Goal: Book appointment/travel/reservation

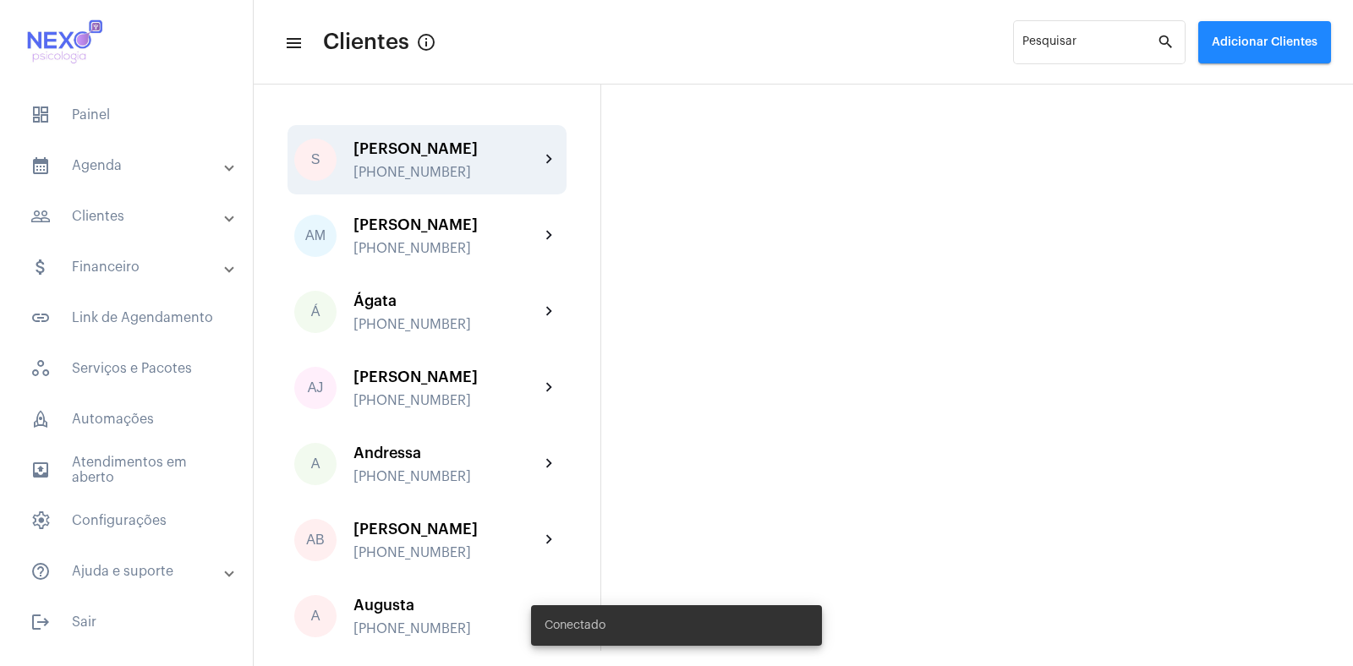
click at [429, 133] on div "S [PERSON_NAME] [PHONE_NUMBER] chevron_right" at bounding box center [426, 159] width 279 height 69
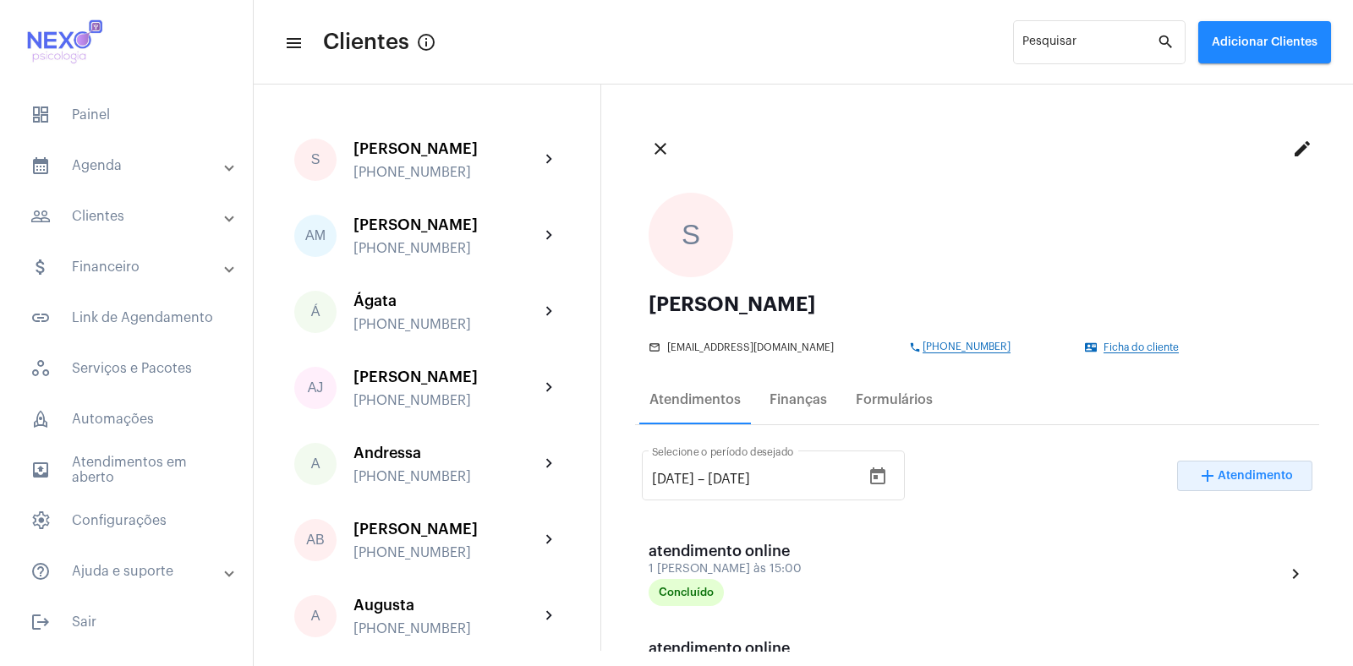
click at [1242, 471] on span "Atendimento" at bounding box center [1254, 476] width 75 height 12
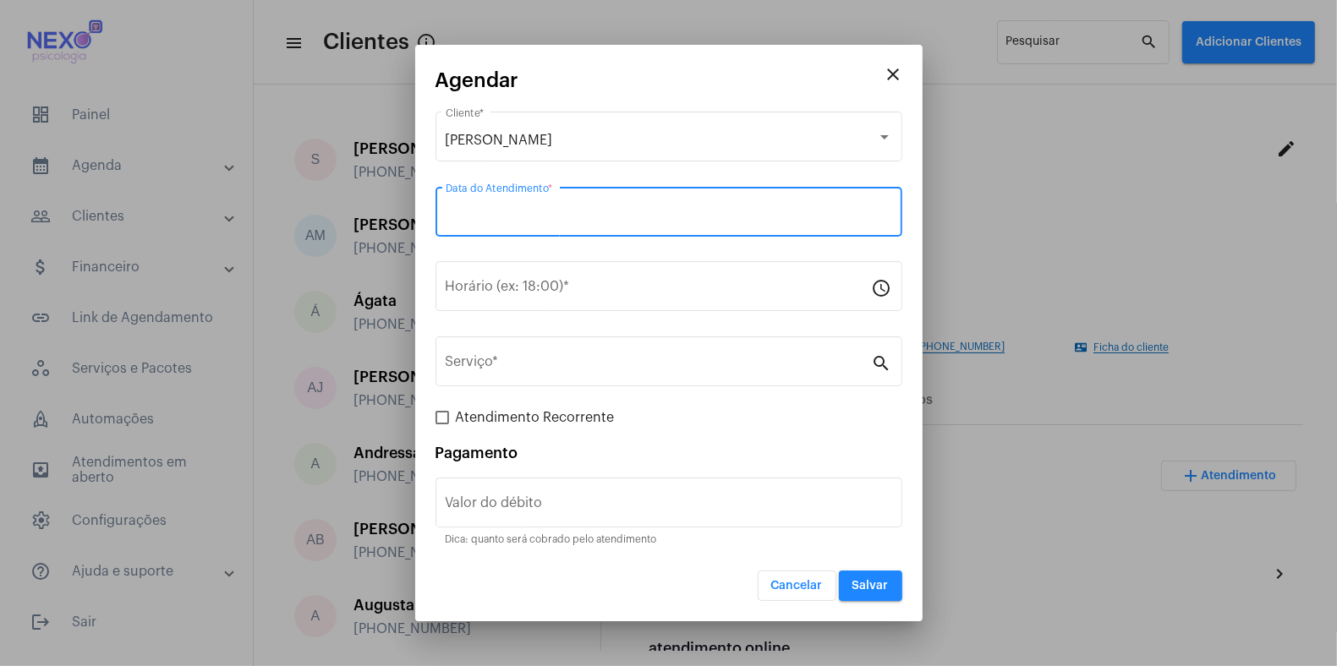
click at [500, 217] on input "Data do Atendimento *" at bounding box center [669, 215] width 446 height 15
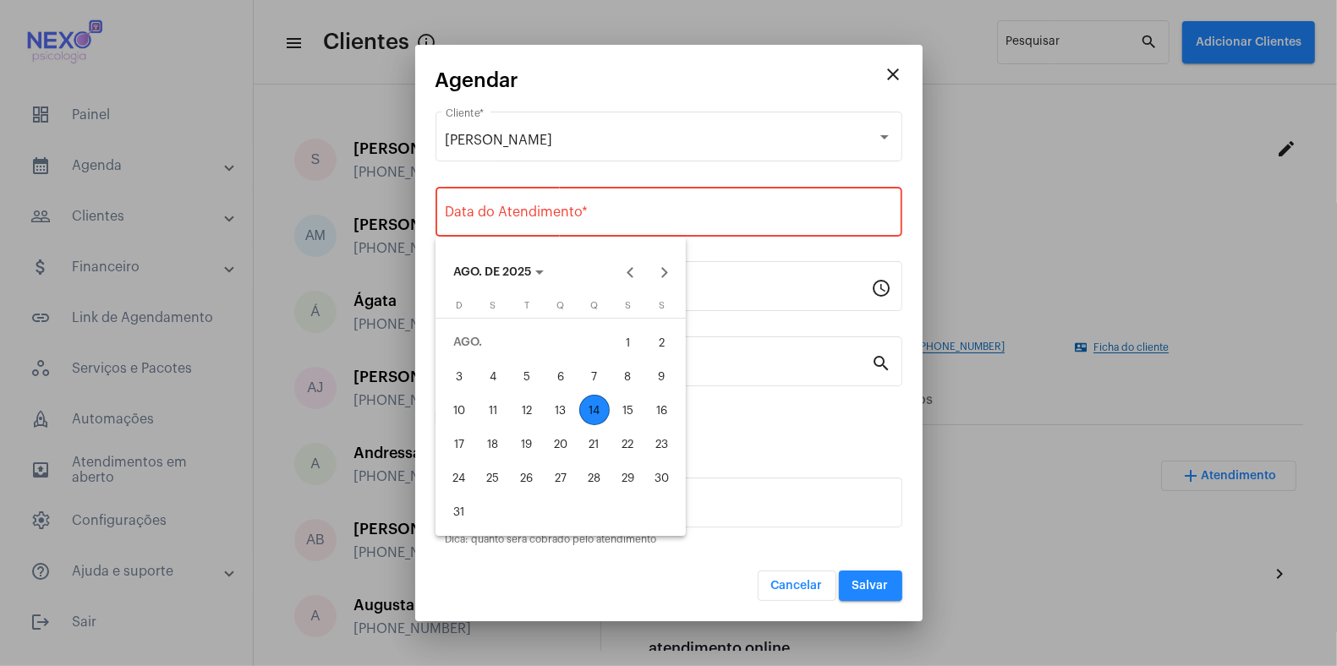
click at [598, 411] on div "14" at bounding box center [594, 410] width 30 height 30
type input "[DATE]"
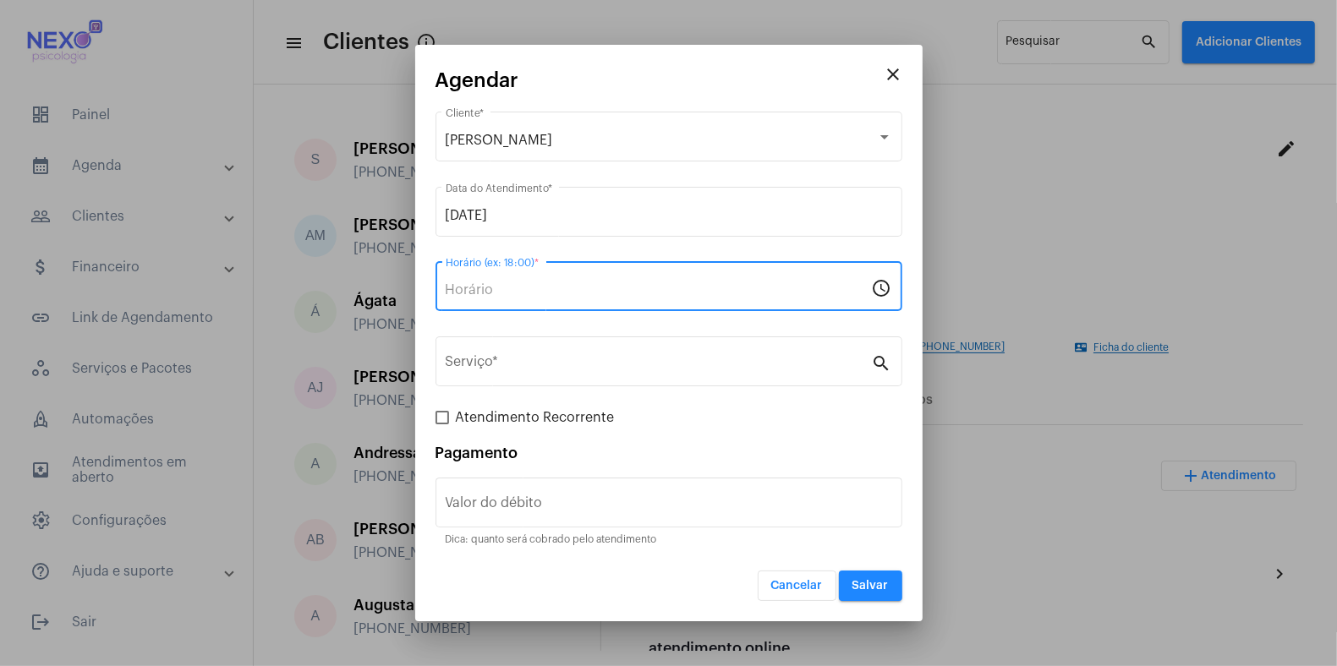
click at [557, 289] on input "Horário (ex: 18:00) *" at bounding box center [659, 289] width 426 height 15
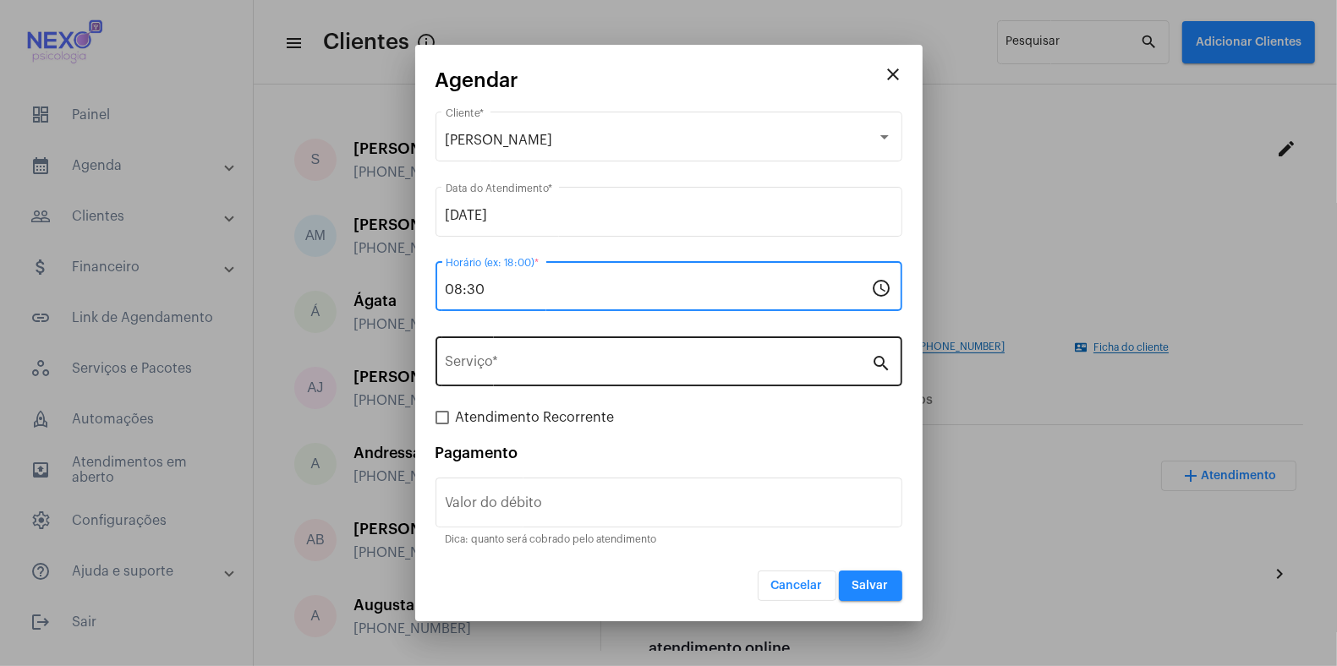
type input "08:30"
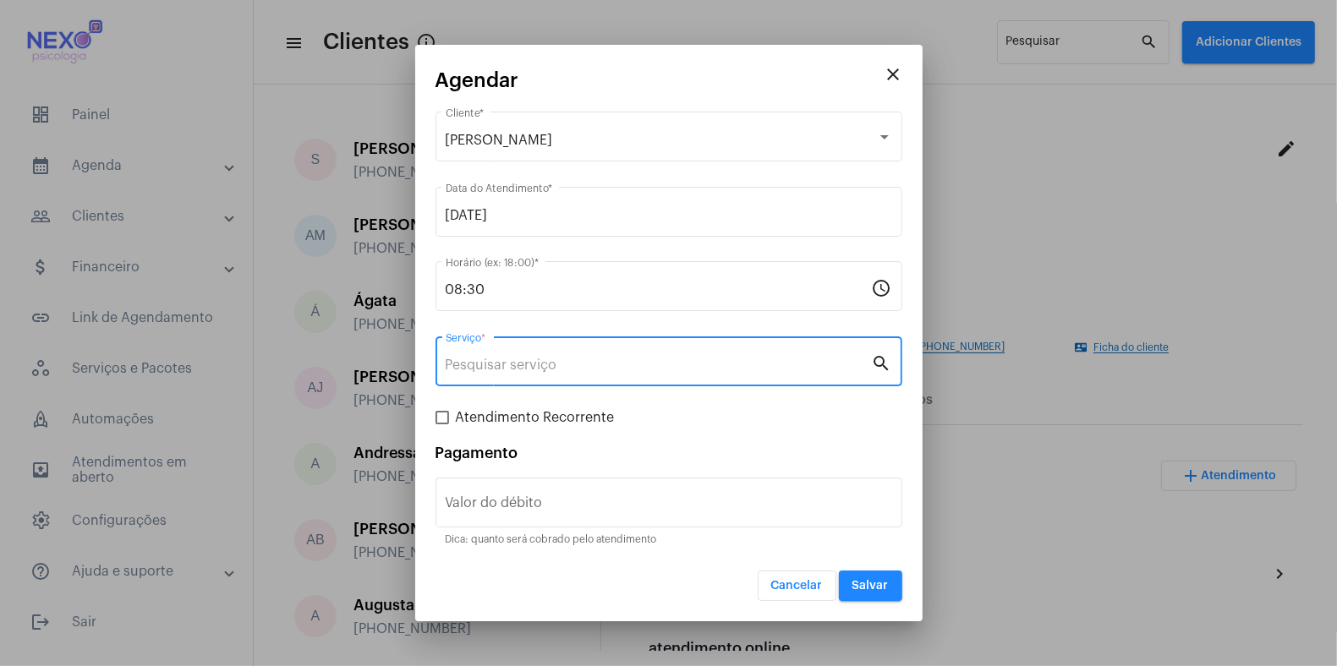
click at [544, 372] on input "Serviço *" at bounding box center [659, 365] width 426 height 15
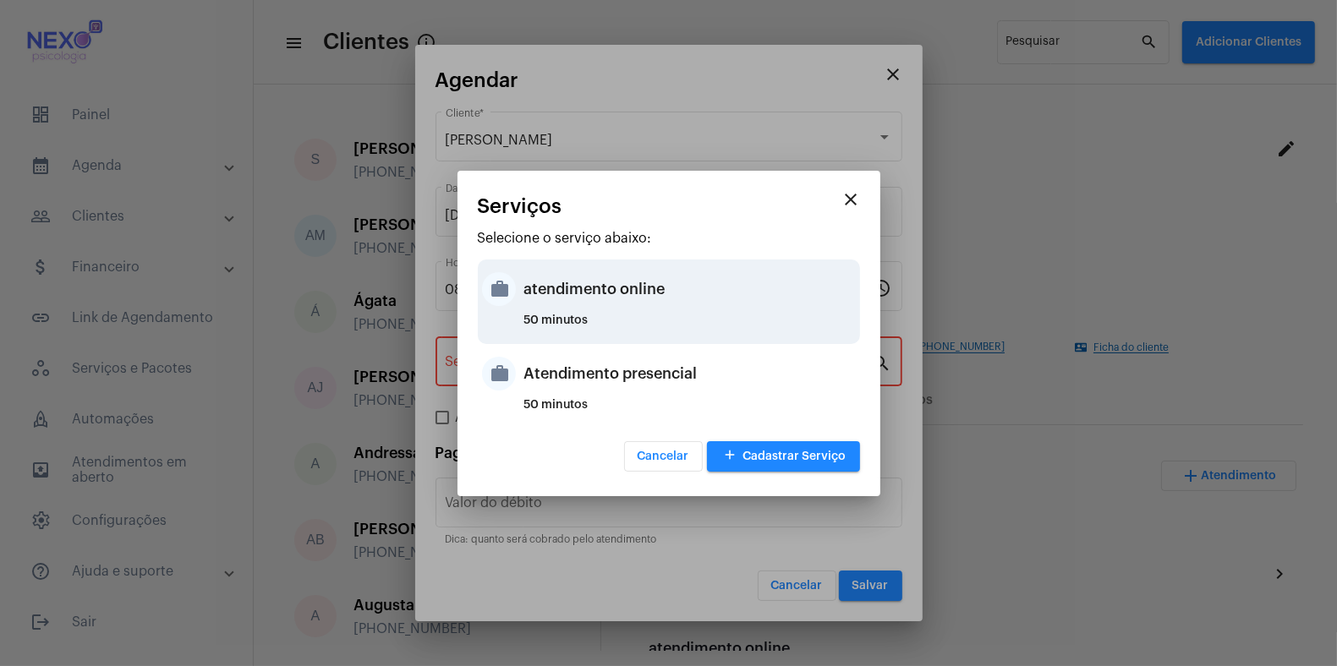
click at [571, 290] on div "atendimento online" at bounding box center [689, 289] width 331 height 51
type input "atendimento online"
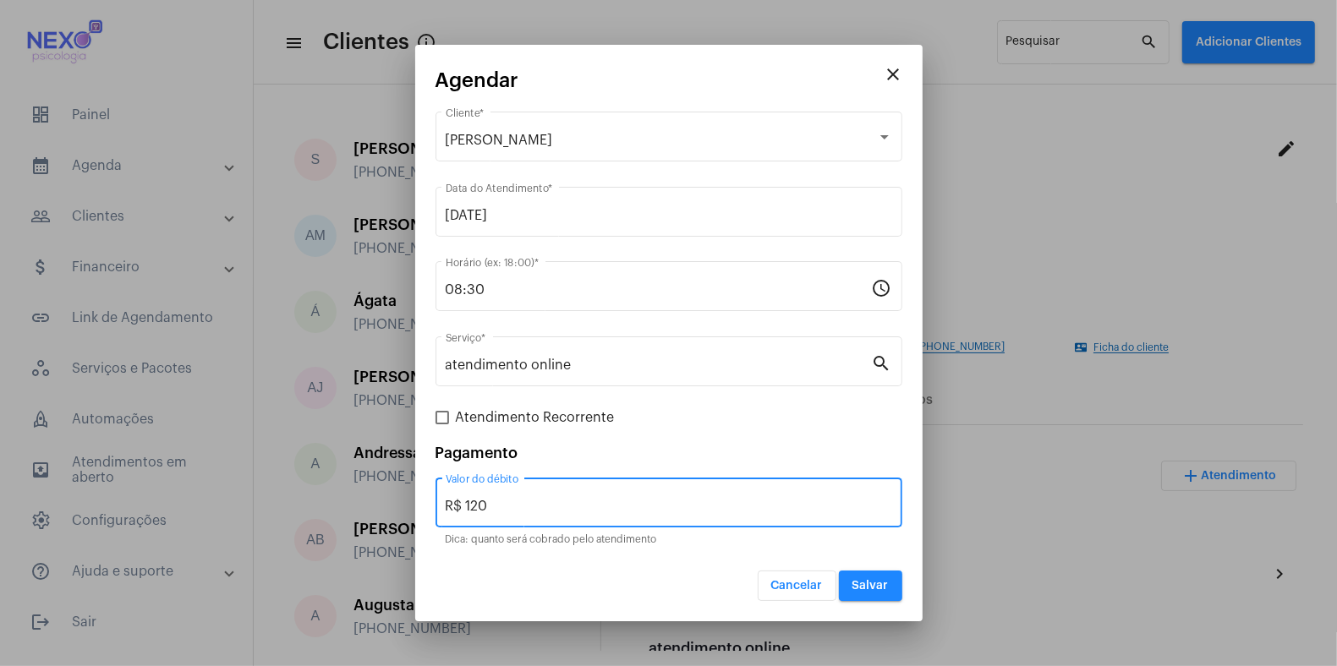
click at [478, 500] on input "R$ 120" at bounding box center [669, 506] width 446 height 15
type input "R$ 150"
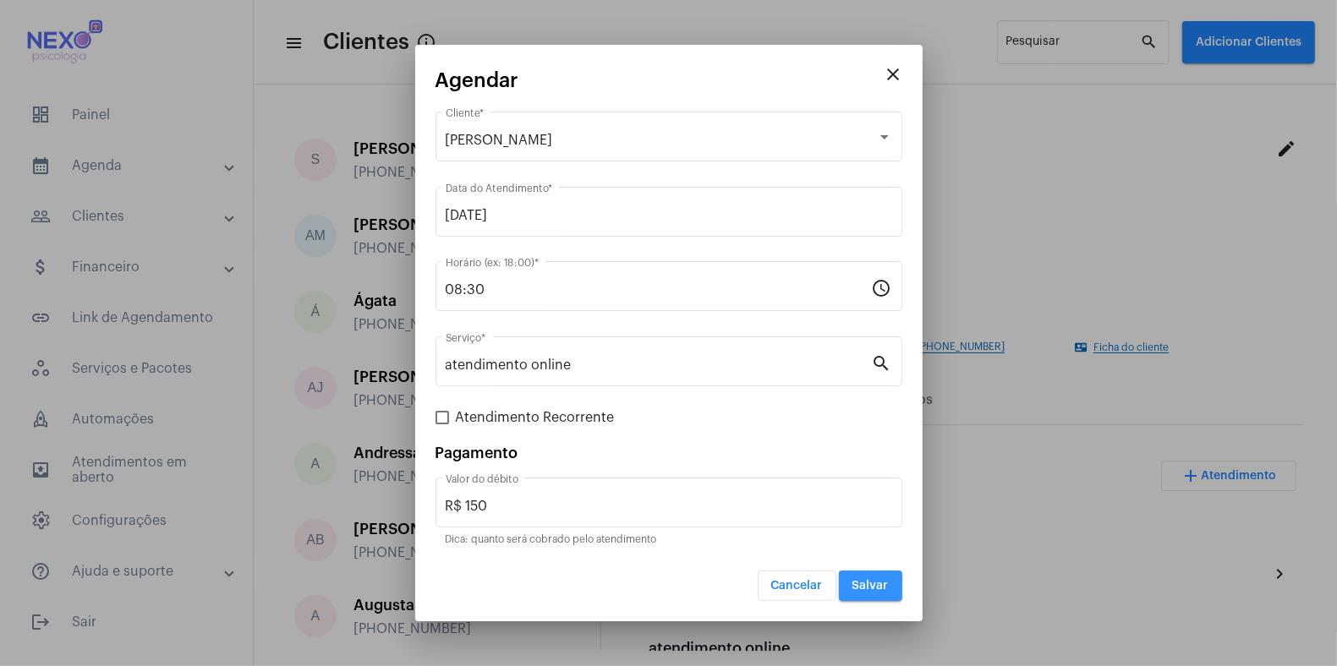
click at [864, 587] on span "Salvar" at bounding box center [870, 586] width 36 height 12
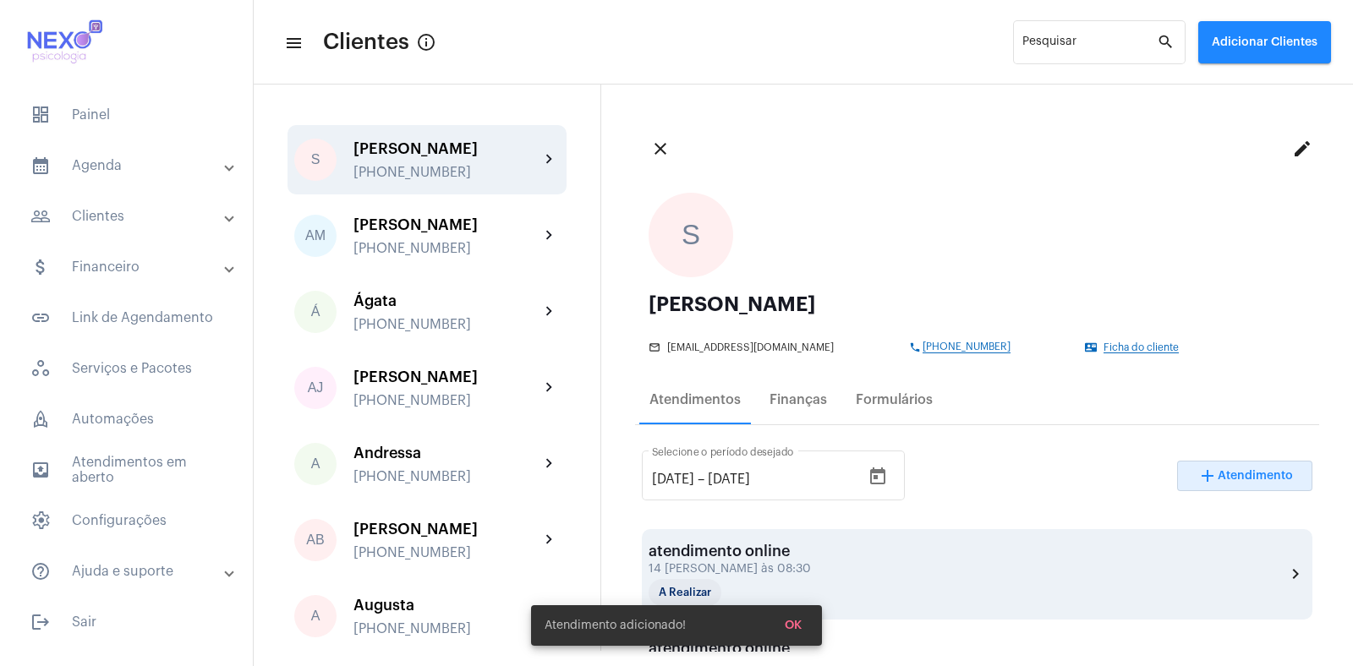
click at [856, 564] on div "atendimento online 14 [PERSON_NAME] às 08:30 A Realizar chevron_right" at bounding box center [976, 574] width 657 height 63
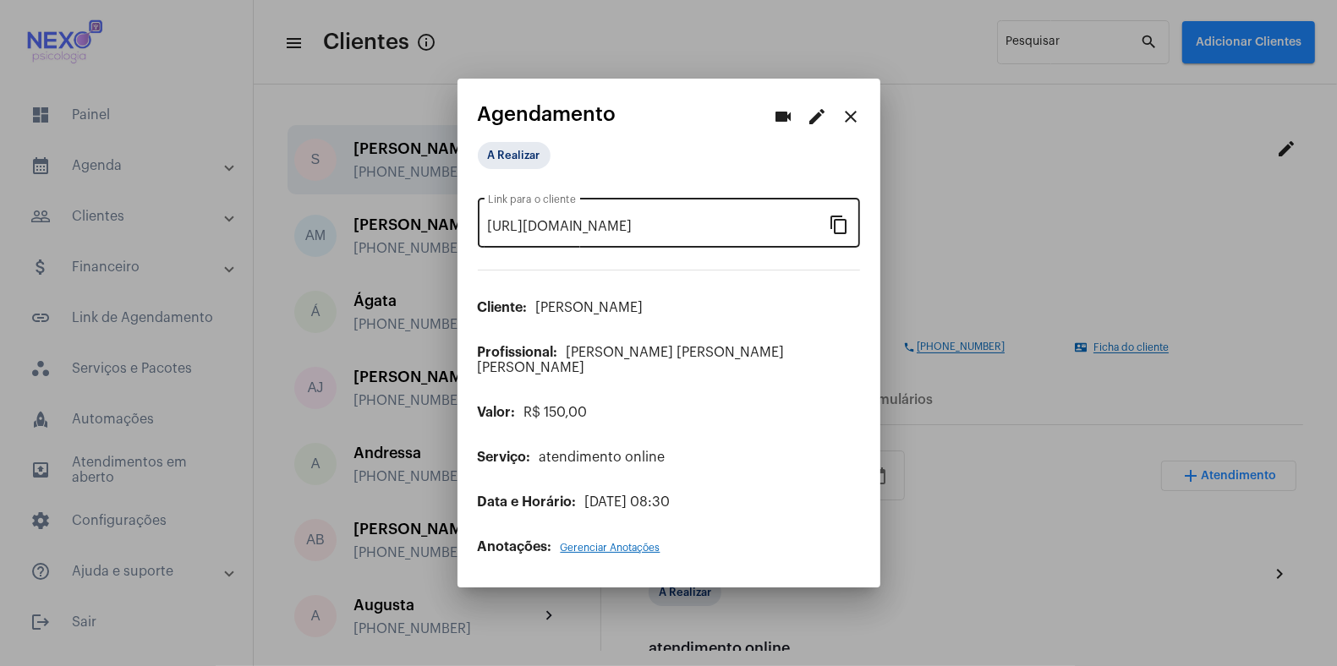
click at [843, 234] on mat-icon "content_copy" at bounding box center [839, 224] width 20 height 20
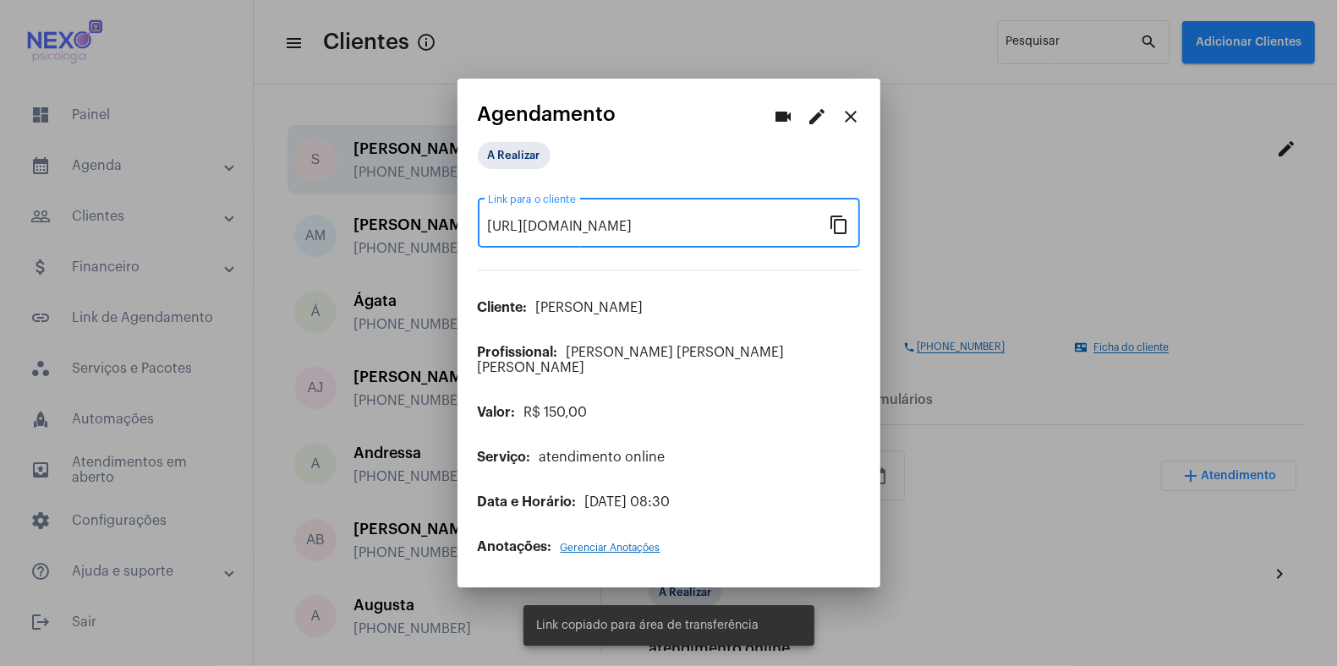
click at [996, 606] on div at bounding box center [668, 333] width 1337 height 666
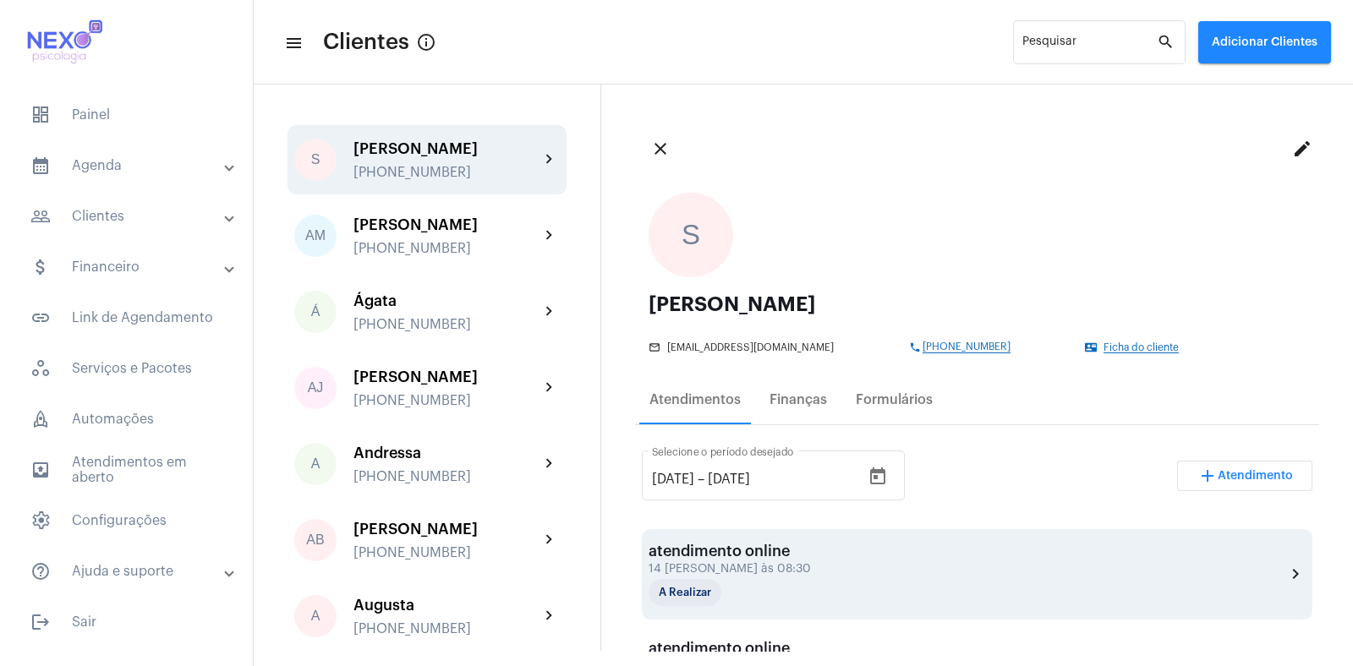
click at [760, 557] on div "atendimento online" at bounding box center [732, 551] width 169 height 17
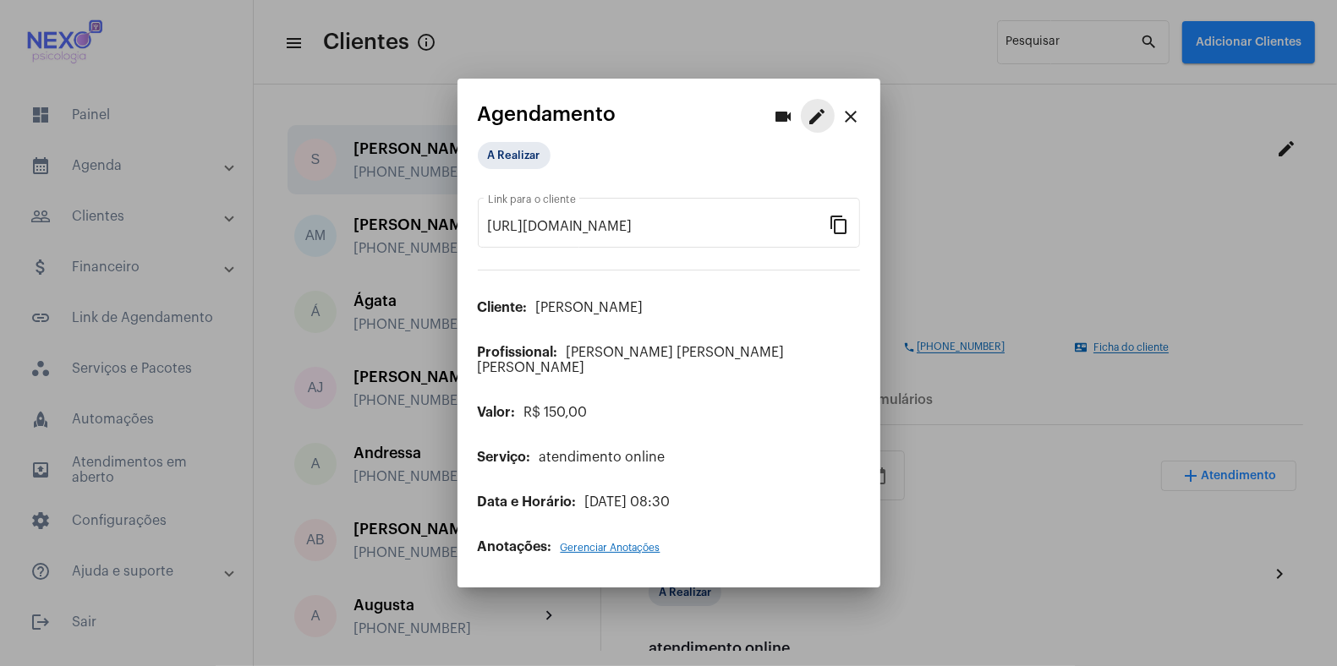
click at [814, 119] on mat-icon "edit" at bounding box center [817, 117] width 20 height 20
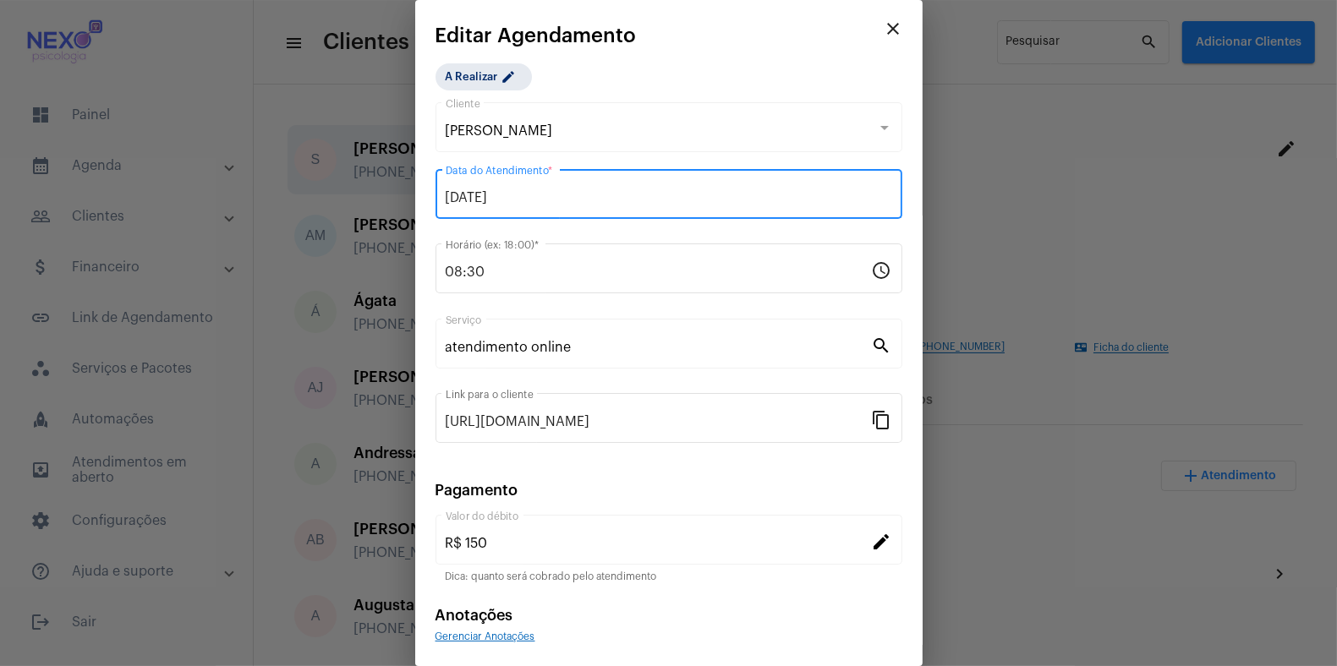
click at [457, 199] on input "[DATE]" at bounding box center [669, 197] width 446 height 15
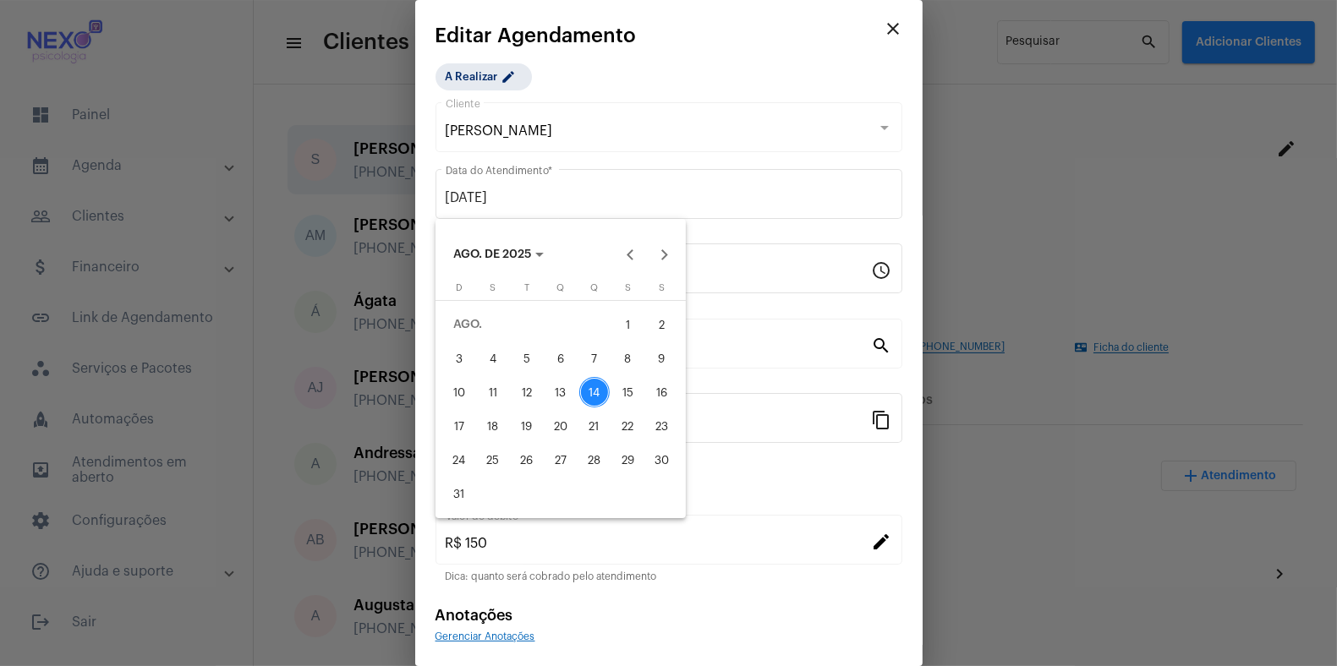
click at [631, 391] on div "15" at bounding box center [628, 392] width 30 height 30
type input "[DATE]"
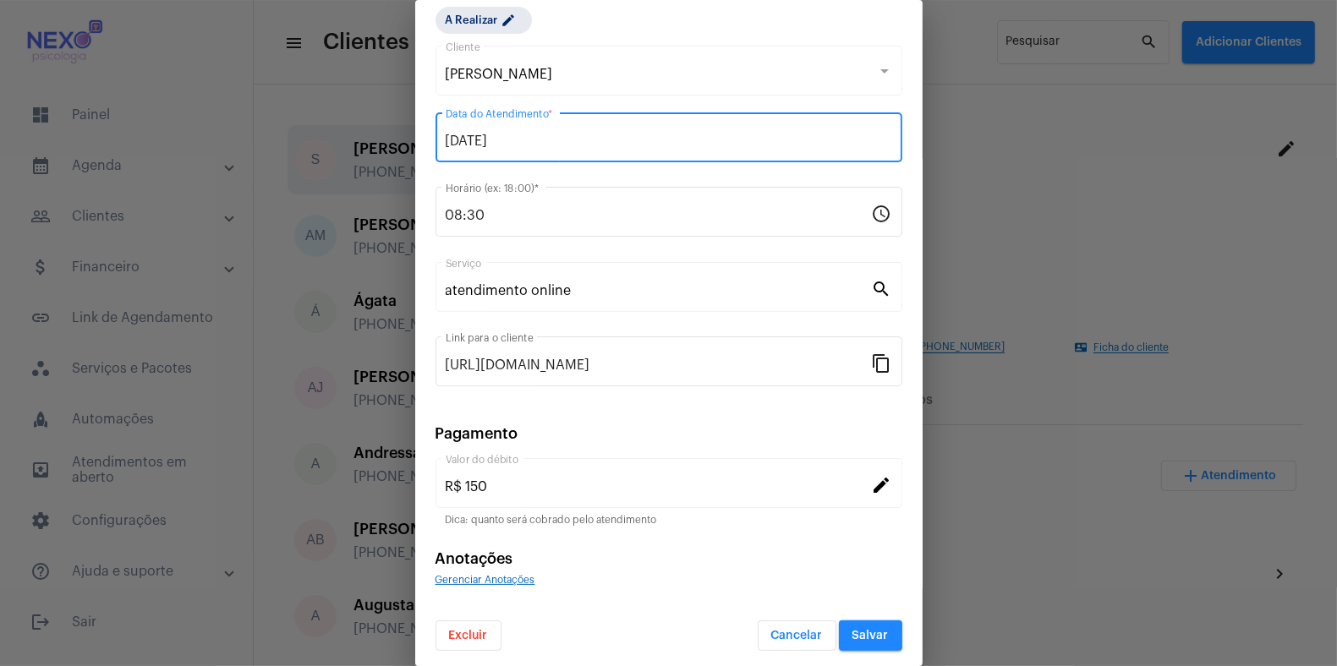
scroll to position [62, 0]
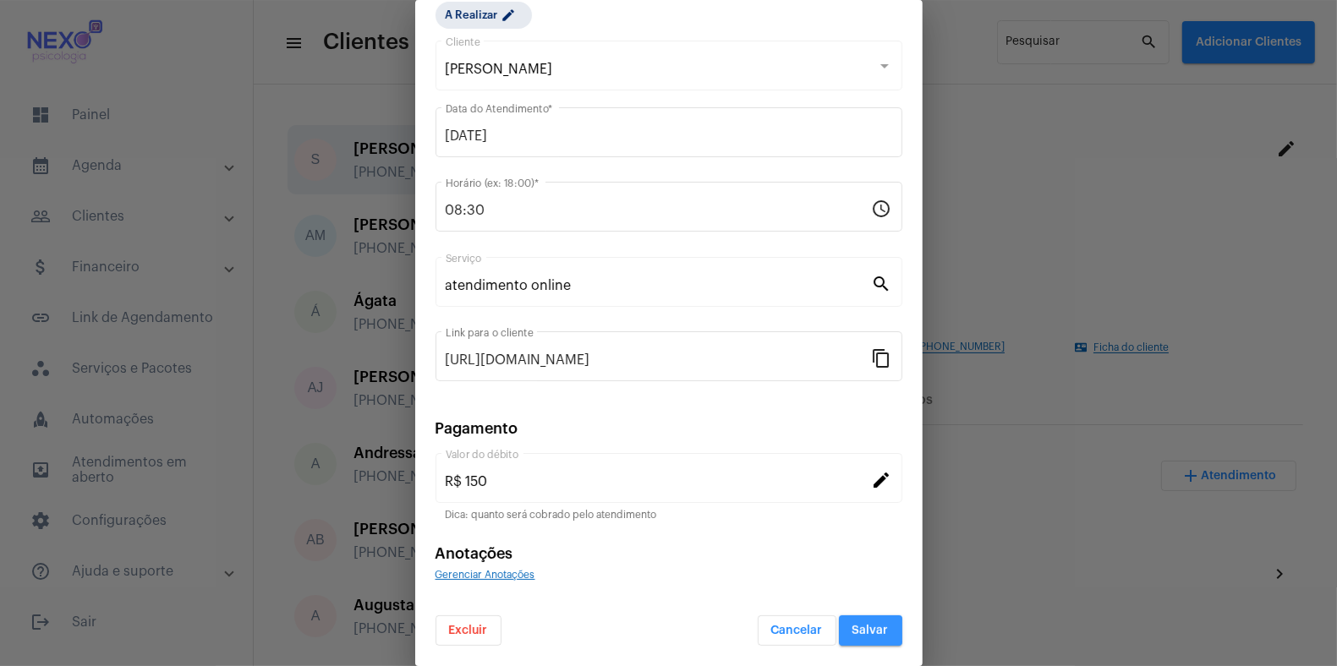
click at [852, 631] on span "Salvar" at bounding box center [870, 631] width 36 height 12
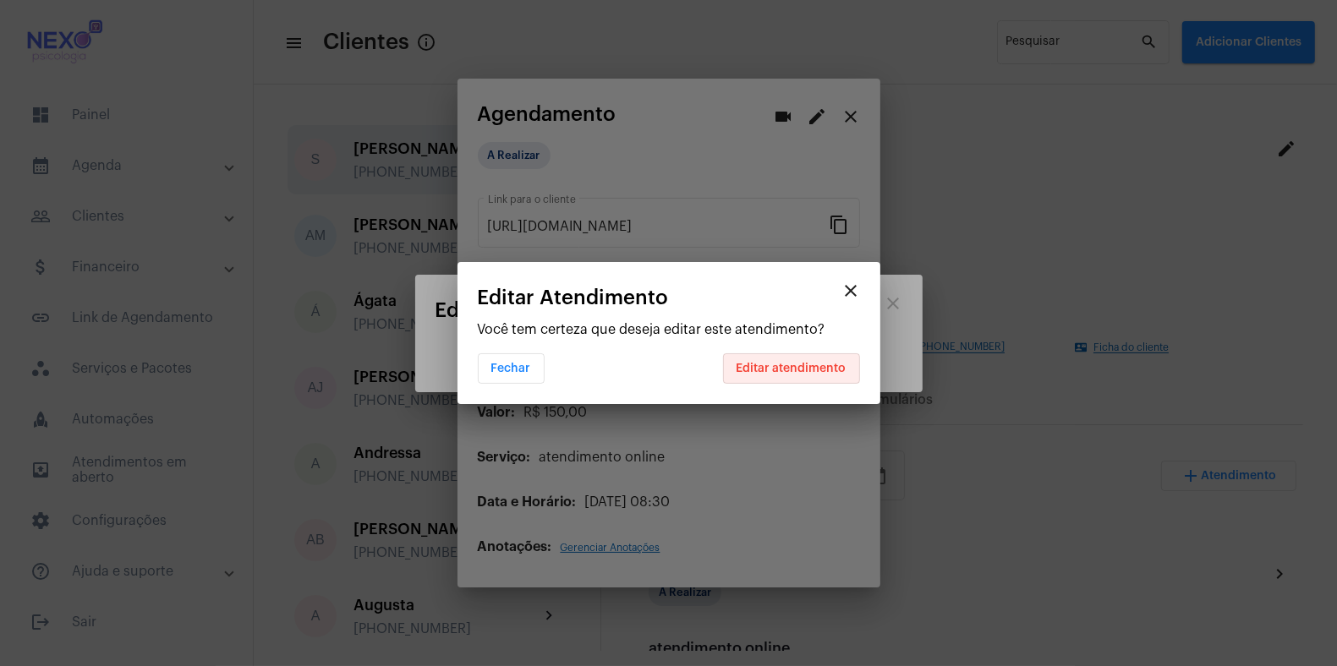
click at [795, 366] on span "Editar atendimento" at bounding box center [791, 369] width 110 height 12
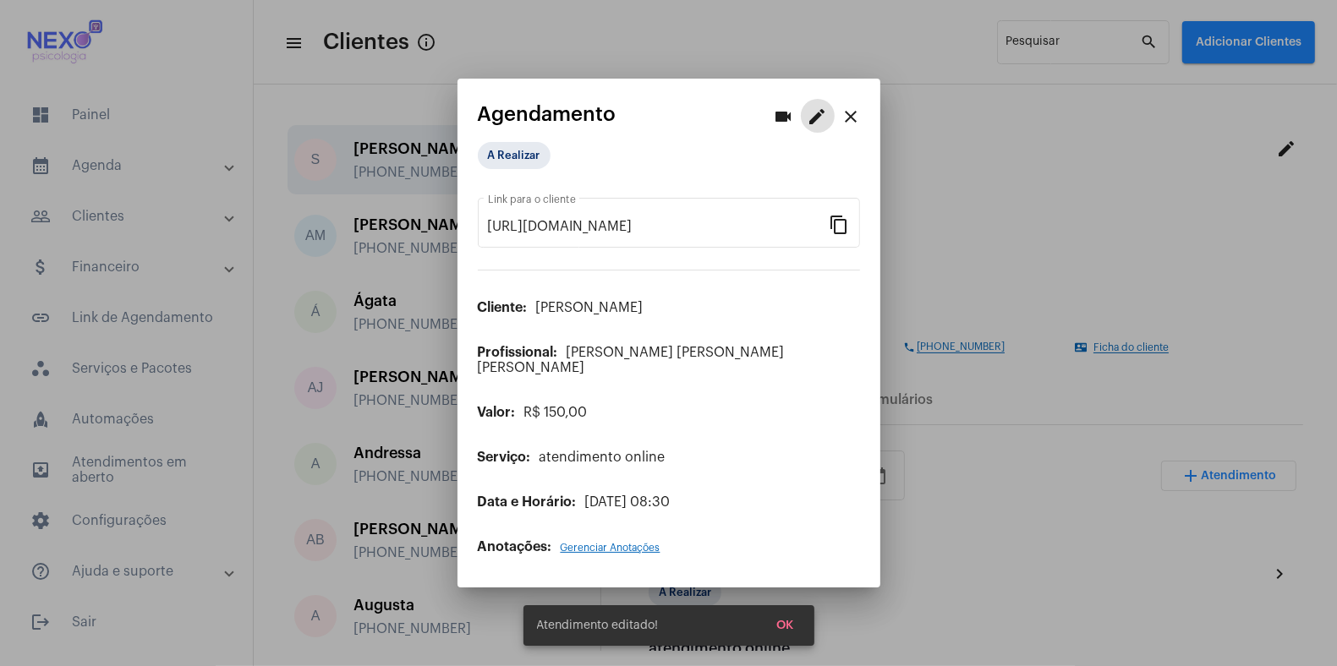
click at [1025, 205] on div at bounding box center [668, 333] width 1337 height 666
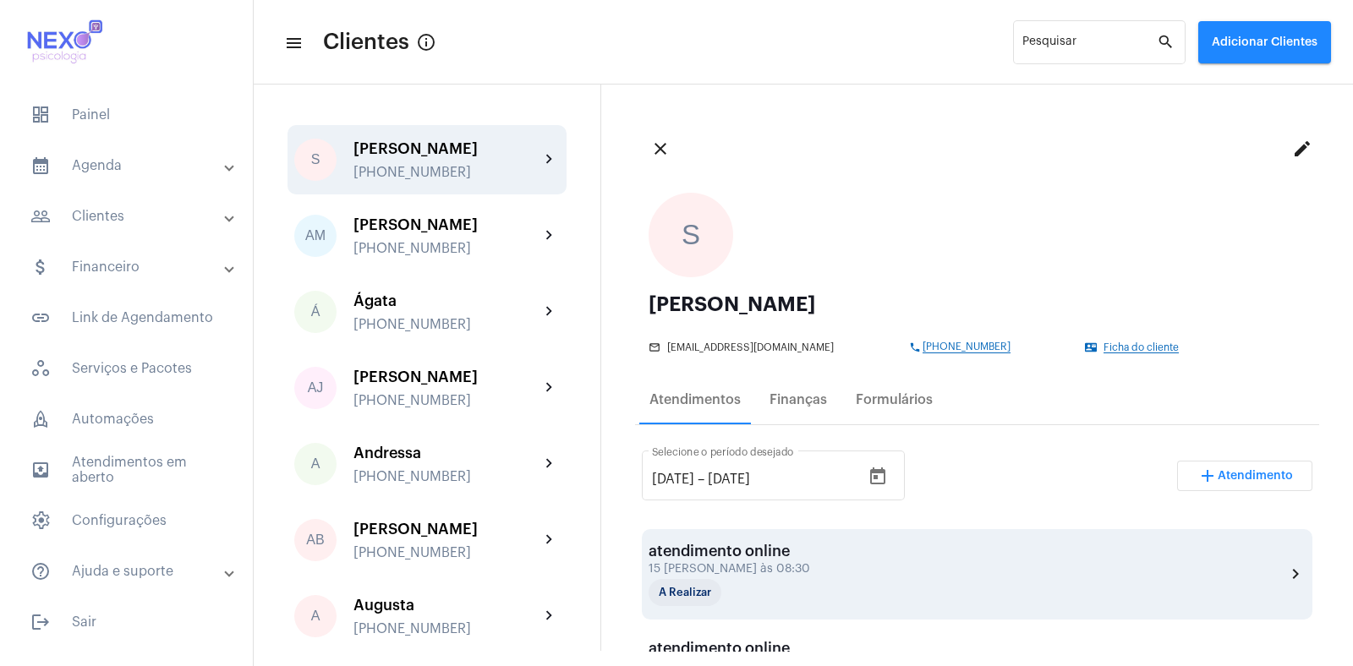
click at [773, 564] on div "15 [PERSON_NAME] às 08:30" at bounding box center [732, 569] width 169 height 13
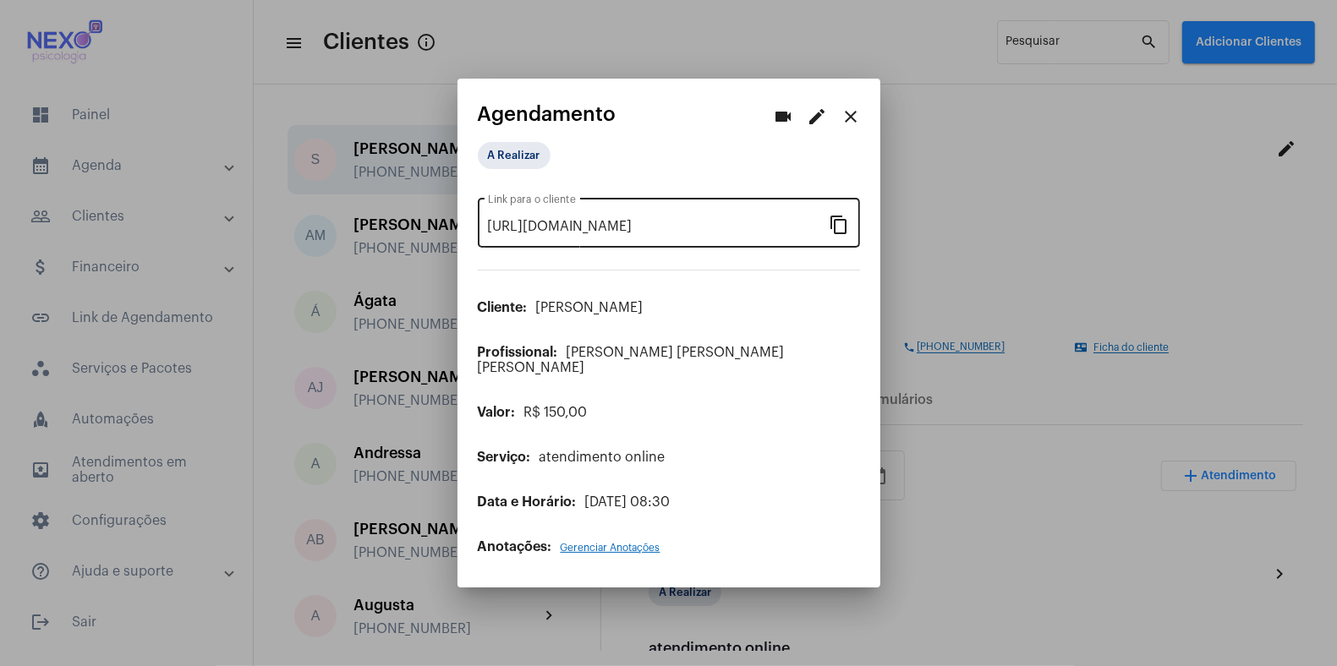
click at [843, 234] on mat-icon "content_copy" at bounding box center [839, 224] width 20 height 20
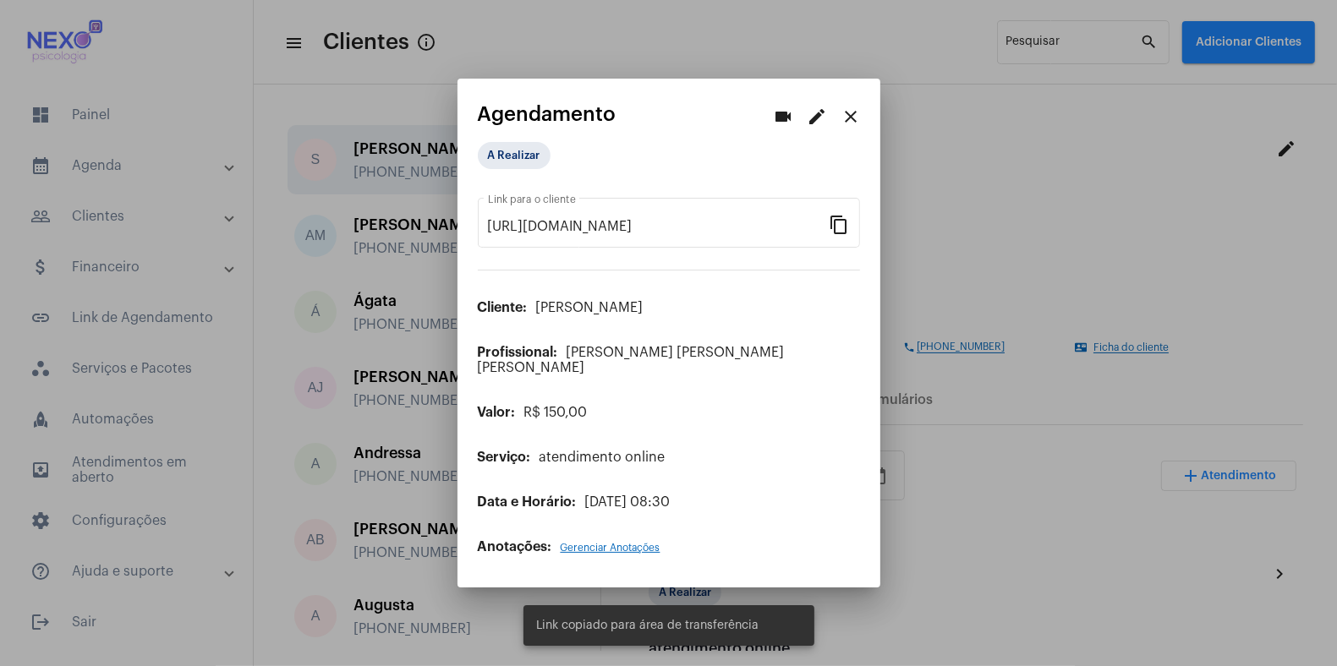
click at [1004, 573] on div at bounding box center [668, 333] width 1337 height 666
